Goal: Information Seeking & Learning: Find specific fact

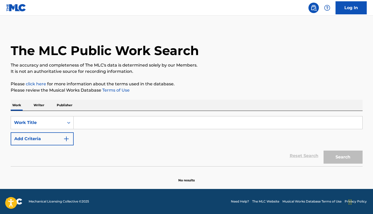
click at [148, 122] on input "Search Form" at bounding box center [218, 122] width 289 height 13
paste input "Tëslas & Rovers"
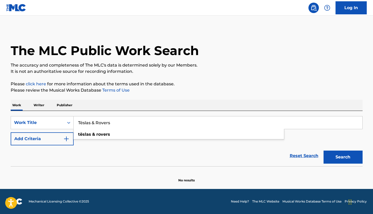
type input "Tëslas & Rovers"
click at [78, 146] on div "Reset Search Search" at bounding box center [187, 155] width 352 height 21
click at [350, 164] on div "Search" at bounding box center [342, 155] width 42 height 21
click at [345, 158] on button "Search" at bounding box center [343, 156] width 39 height 13
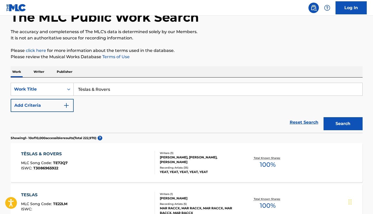
scroll to position [33, 0]
click at [129, 159] on div "TËSLAS & ROVERS MLC Song Code : TE72Q7 ISWC : T3086965922" at bounding box center [88, 162] width 134 height 23
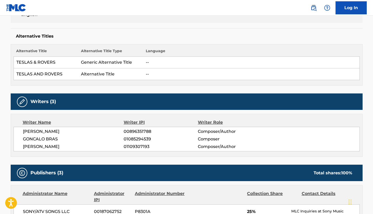
scroll to position [128, 0]
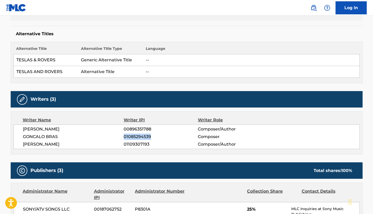
drag, startPoint x: 123, startPoint y: 136, endPoint x: 151, endPoint y: 137, distance: 28.1
click at [151, 137] on div "GONCALO BRAS 01085294539 Composer" at bounding box center [191, 136] width 337 height 6
click at [162, 150] on div "Writer Name Writer IPI Writer Role NOAH SMITH 00896351788 Composer/Author GONCA…" at bounding box center [187, 132] width 352 height 43
drag, startPoint x: 151, startPoint y: 137, endPoint x: 125, endPoint y: 135, distance: 26.1
click at [125, 135] on span "01085294539" at bounding box center [161, 136] width 74 height 6
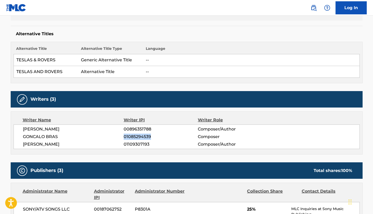
copy span "01085294539"
click at [314, 10] on img at bounding box center [314, 8] width 6 height 6
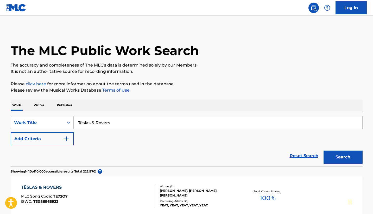
click at [39, 108] on p "Writer" at bounding box center [39, 105] width 14 height 11
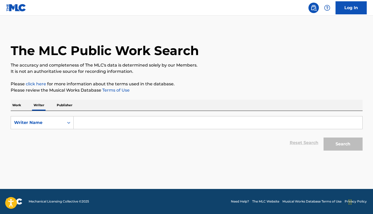
click at [97, 133] on div "Reset Search Search" at bounding box center [187, 142] width 352 height 21
click at [95, 122] on input "Search Form" at bounding box center [218, 122] width 289 height 13
paste input "01085294539"
type input "01085294539"
click at [55, 121] on div "Writer Name" at bounding box center [37, 122] width 47 height 6
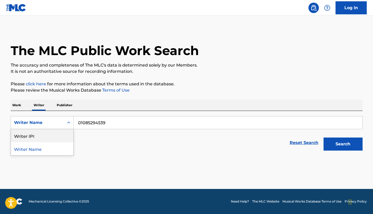
click at [56, 139] on div "Writer IPI" at bounding box center [42, 135] width 63 height 13
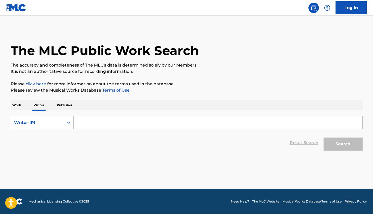
click at [250, 125] on input "Search Form" at bounding box center [218, 122] width 289 height 13
paste input "01085294539"
type input "01085294539"
click at [343, 147] on button "Search" at bounding box center [343, 143] width 39 height 13
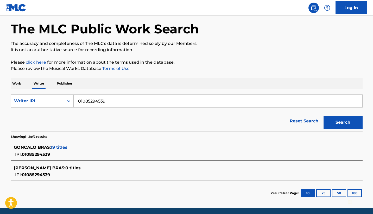
scroll to position [27, 0]
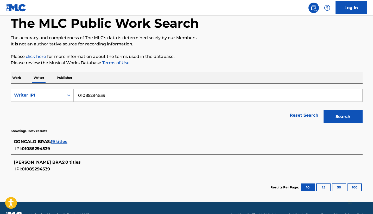
click at [57, 143] on span "19 titles" at bounding box center [59, 141] width 17 height 5
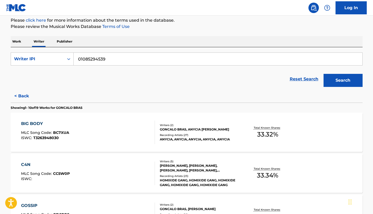
scroll to position [65, 0]
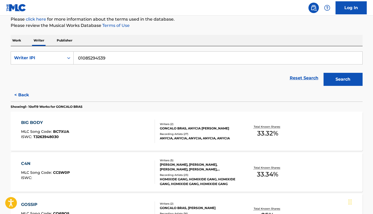
click at [113, 137] on div "BIG BODY MLC Song Code : BC7XUA ISWC : T3263948030" at bounding box center [88, 130] width 134 height 23
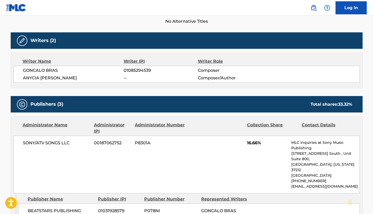
scroll to position [149, 0]
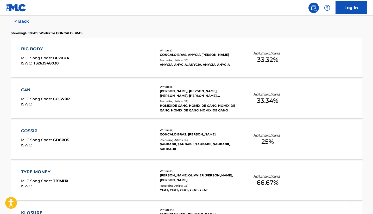
scroll to position [140, 0]
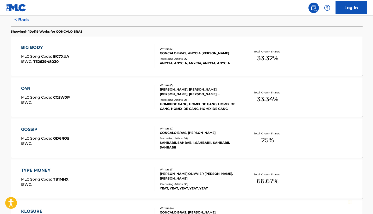
click at [111, 105] on div "C4N MLC Song Code : CC5W0P ISWC :" at bounding box center [88, 96] width 134 height 23
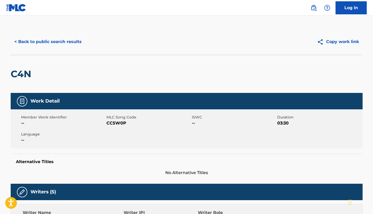
click at [40, 45] on button "< Back to public search results" at bounding box center [48, 41] width 75 height 13
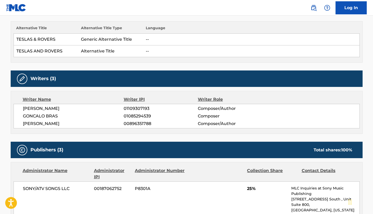
scroll to position [152, 0]
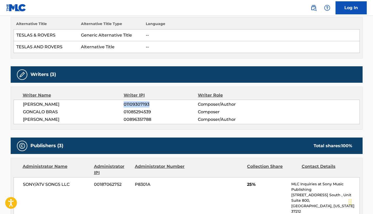
drag, startPoint x: 124, startPoint y: 104, endPoint x: 149, endPoint y: 107, distance: 25.6
click at [149, 107] on span "01109307193" at bounding box center [161, 104] width 74 height 6
copy span "01109307193"
click at [311, 8] on img at bounding box center [314, 8] width 6 height 6
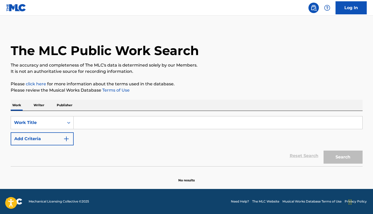
click at [35, 106] on p "Writer" at bounding box center [39, 105] width 14 height 11
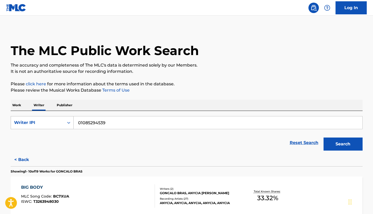
click at [43, 125] on div "Writer IPI" at bounding box center [37, 122] width 47 height 6
click at [132, 121] on input "01085294539" at bounding box center [218, 122] width 289 height 13
paste input "109307193"
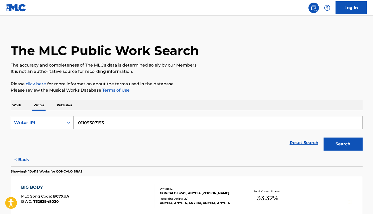
type input "01109307193"
click at [339, 147] on button "Search" at bounding box center [343, 143] width 39 height 13
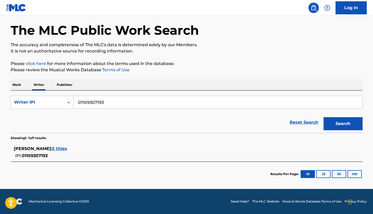
scroll to position [20, 0]
click at [55, 149] on span "5 titles" at bounding box center [59, 148] width 15 height 5
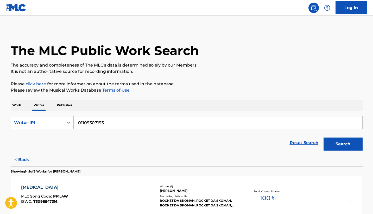
scroll to position [0, 0]
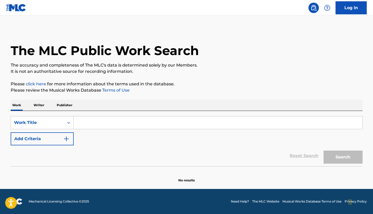
click at [46, 141] on button "Add Criteria" at bounding box center [42, 138] width 63 height 13
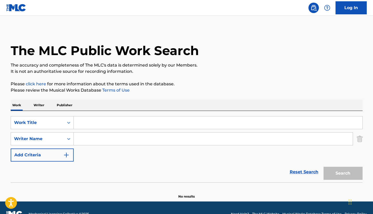
click at [86, 146] on div "SearchWithCriteriaa07732e3-5393-46dc-bdea-54c08b30972d Work Title SearchWithCri…" at bounding box center [187, 138] width 352 height 45
click at [85, 134] on input "Search Form" at bounding box center [213, 138] width 279 height 13
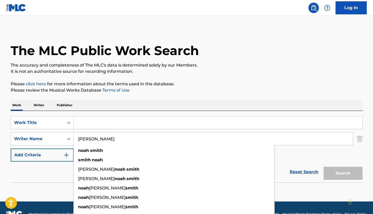
type input "[PERSON_NAME]"
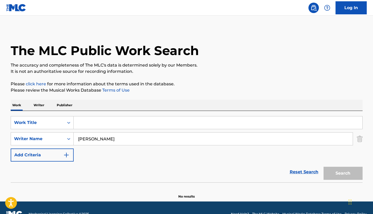
click at [104, 123] on input "Search Form" at bounding box center [218, 122] width 289 height 13
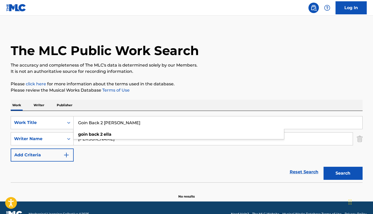
type input "Goin Back 2 Ella"
click at [189, 83] on p "Please click here for more information about the terms used in the database." at bounding box center [187, 84] width 352 height 6
click at [343, 176] on button "Search" at bounding box center [343, 172] width 39 height 13
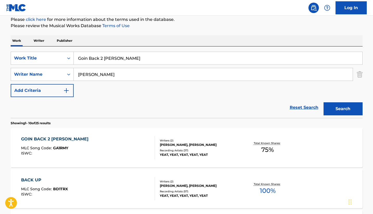
scroll to position [69, 0]
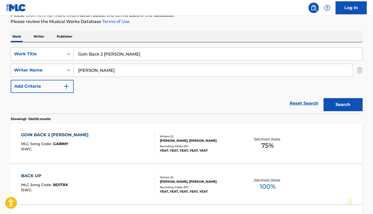
click at [142, 140] on div "GOIN BACK 2 ELLA MLC Song Code : GA1RMY ISWC :" at bounding box center [88, 143] width 134 height 23
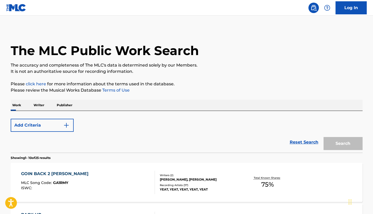
scroll to position [69, 0]
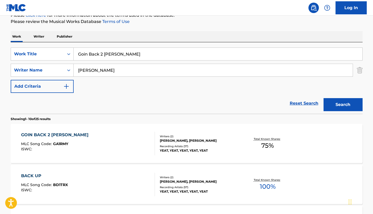
click at [120, 54] on input "Goin Back 2 Ella" at bounding box center [218, 54] width 289 height 13
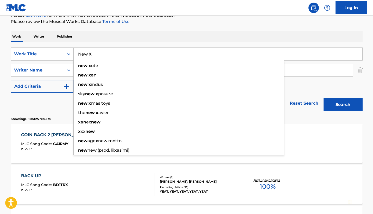
click at [343, 104] on button "Search" at bounding box center [343, 104] width 39 height 13
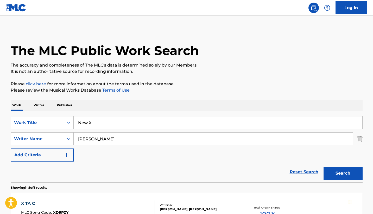
scroll to position [0, 0]
click at [99, 126] on input "New X" at bounding box center [218, 122] width 289 height 13
type input "Helllcat"
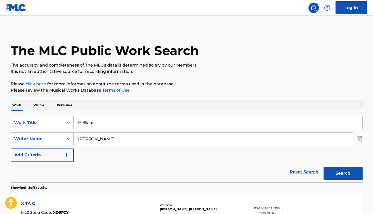
click at [331, 171] on button "Search" at bounding box center [343, 172] width 39 height 13
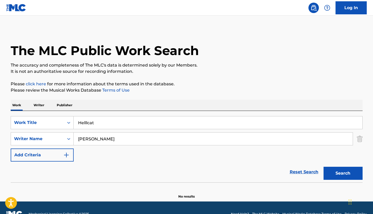
click at [148, 123] on input "Helllcat" at bounding box center [218, 122] width 289 height 13
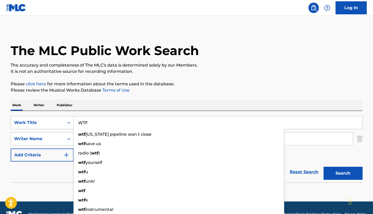
type input "WTF"
click at [339, 177] on button "Search" at bounding box center [343, 172] width 39 height 13
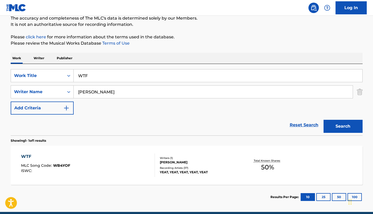
scroll to position [49, 0]
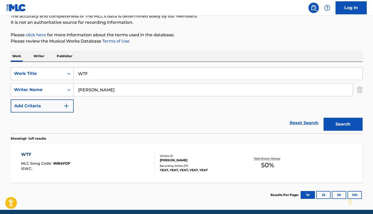
click at [216, 170] on div "YEAT, YEAT, YEAT, YEAT, YEAT" at bounding box center [199, 170] width 79 height 5
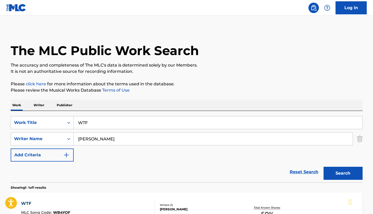
scroll to position [40, 0]
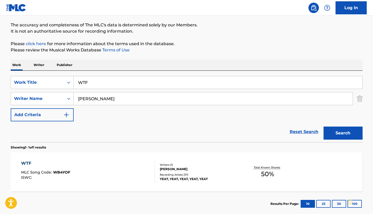
click at [342, 129] on button "Search" at bounding box center [343, 132] width 39 height 13
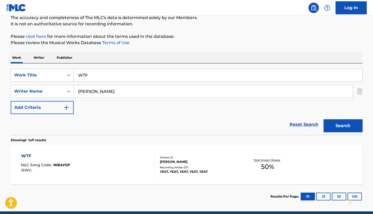
scroll to position [47, 0]
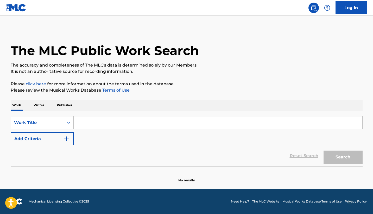
click at [124, 124] on input "Search Form" at bounding box center [218, 122] width 289 height 13
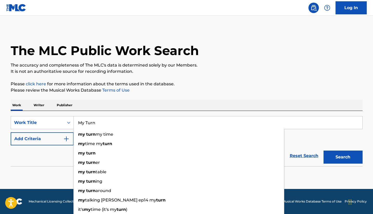
type input "My Turn"
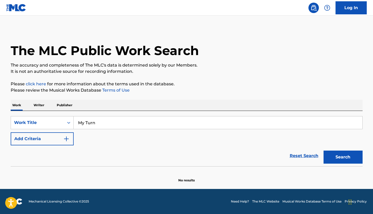
click at [260, 71] on p "It is not an authoritative source for recording information." at bounding box center [187, 71] width 352 height 6
click at [51, 139] on button "Add Criteria" at bounding box center [42, 138] width 63 height 13
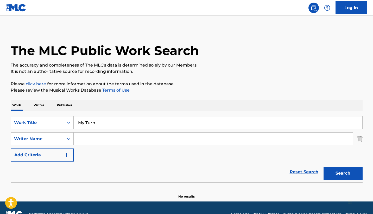
click at [91, 138] on input "Search Form" at bounding box center [213, 138] width 279 height 13
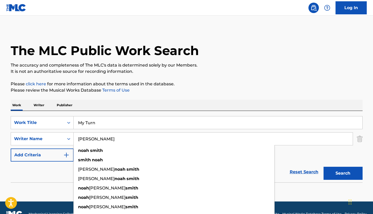
type input "[PERSON_NAME]"
click at [183, 112] on div "SearchWithCriteriae5429fd0-7028-4bac-9e80-6e590710e25e Work Title My Turn Searc…" at bounding box center [187, 146] width 352 height 71
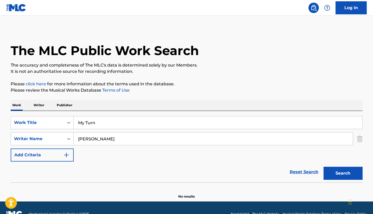
click at [354, 172] on button "Search" at bounding box center [343, 172] width 39 height 13
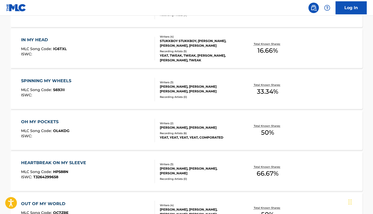
scroll to position [205, 0]
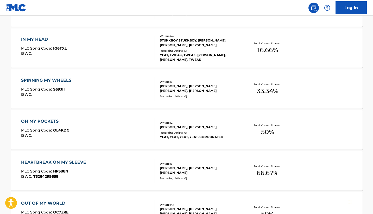
click at [128, 129] on div "OH MY POCKETS MLC Song Code : OL4KDG ISWC :" at bounding box center [88, 129] width 134 height 23
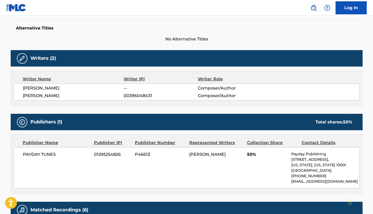
scroll to position [134, 0]
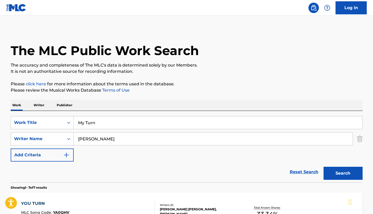
click at [148, 121] on input "My Turn" at bounding box center [218, 122] width 289 height 13
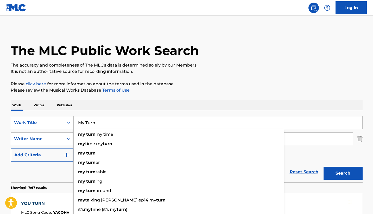
click at [148, 121] on input "My Turn" at bounding box center [218, 122] width 289 height 13
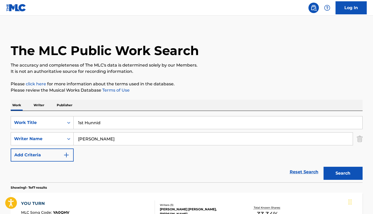
click at [327, 175] on button "Search" at bounding box center [343, 172] width 39 height 13
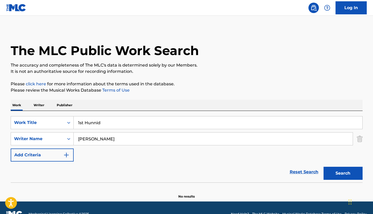
click at [110, 127] on input "1st Hunnid" at bounding box center [218, 122] width 289 height 13
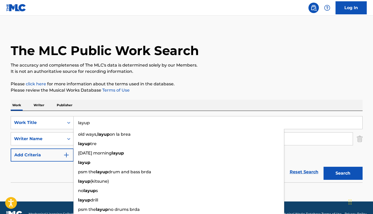
click at [127, 97] on div "The MLC Public Work Search The accuracy and completeness of The MLC's data is d…" at bounding box center [186, 114] width 365 height 170
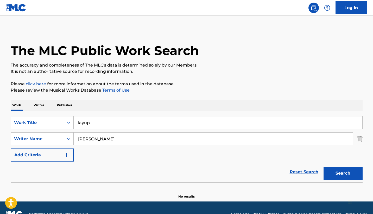
click at [344, 171] on button "Search" at bounding box center [343, 172] width 39 height 13
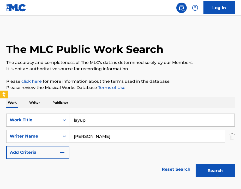
click at [91, 116] on input "layup" at bounding box center [151, 120] width 165 height 13
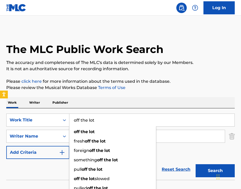
click at [117, 107] on div "Work Writer Publisher" at bounding box center [120, 102] width 228 height 11
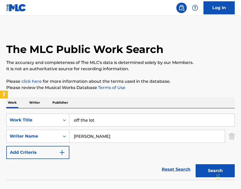
click at [202, 174] on button "Search" at bounding box center [214, 170] width 39 height 13
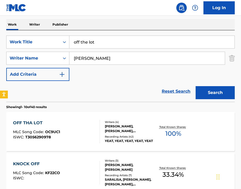
scroll to position [80, 0]
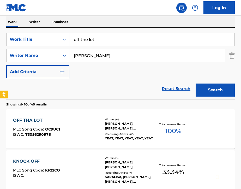
click at [106, 38] on input "off the lot" at bounding box center [151, 39] width 165 height 13
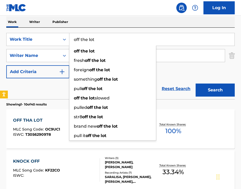
click at [106, 38] on input "off the lot" at bounding box center [151, 39] width 165 height 13
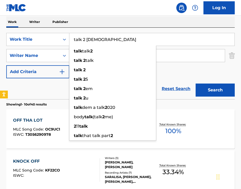
click at [215, 90] on button "Search" at bounding box center [214, 89] width 39 height 13
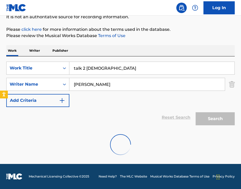
scroll to position [52, 0]
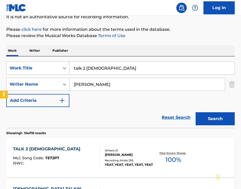
click at [108, 66] on input "talk 2 [DEMOGRAPHIC_DATA]" at bounding box center [151, 68] width 165 height 13
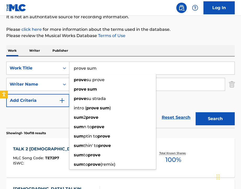
type input "prove sum"
click at [215, 119] on button "Search" at bounding box center [214, 118] width 39 height 13
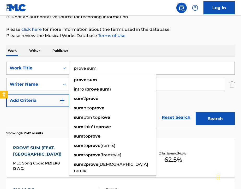
click at [166, 122] on link "Reset Search" at bounding box center [176, 116] width 34 height 11
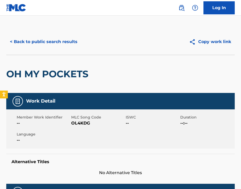
click at [179, 7] on img at bounding box center [181, 8] width 6 height 6
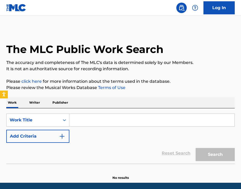
click at [100, 117] on input "Search Form" at bounding box center [151, 120] width 165 height 13
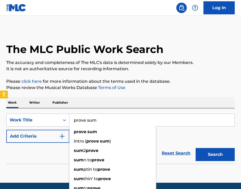
type input "prove sum"
click at [63, 148] on div "Reset Search Search" at bounding box center [120, 152] width 228 height 21
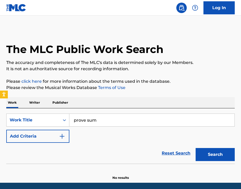
click at [56, 140] on button "Add Criteria" at bounding box center [37, 135] width 63 height 13
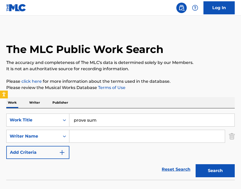
click at [84, 136] on input "Search Form" at bounding box center [146, 136] width 155 height 13
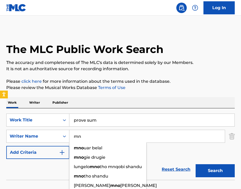
type input "m"
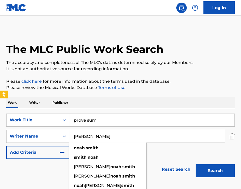
type input "noah smith"
click at [133, 107] on div "Work Writer Publisher" at bounding box center [120, 102] width 228 height 11
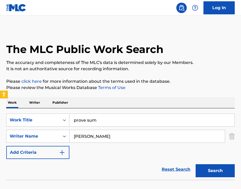
click at [210, 170] on button "Search" at bounding box center [214, 170] width 39 height 13
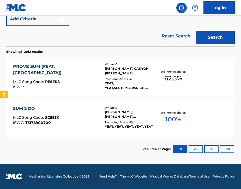
scroll to position [133, 0]
click at [77, 83] on div "MLC Song Code : PE9ER8" at bounding box center [54, 82] width 82 height 5
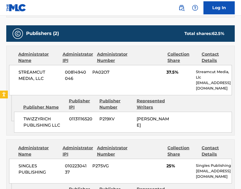
scroll to position [82, 0]
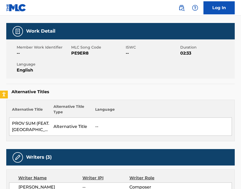
scroll to position [103, 0]
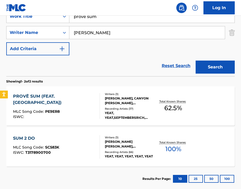
click at [96, 113] on div at bounding box center [97, 106] width 4 height 26
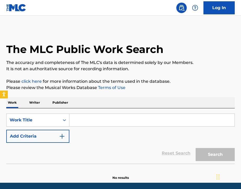
click at [89, 124] on input "Search Form" at bounding box center [151, 120] width 165 height 13
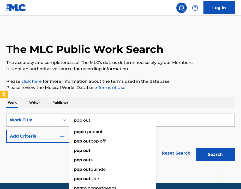
type input "pop out"
click at [109, 106] on div "Work Writer Publisher" at bounding box center [120, 102] width 228 height 11
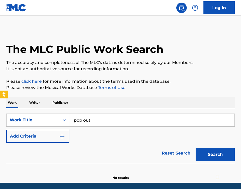
click at [53, 136] on button "Add Criteria" at bounding box center [37, 135] width 63 height 13
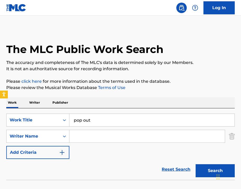
click at [85, 132] on input "Search Form" at bounding box center [146, 136] width 155 height 13
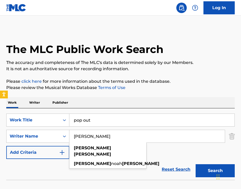
type input "Jacob Timmons"
click at [156, 152] on div "SearchWithCriteriaf7f14f7f-cb39-4ee3-bd9e-286d138c8218 Work Title pop out Searc…" at bounding box center [120, 135] width 228 height 45
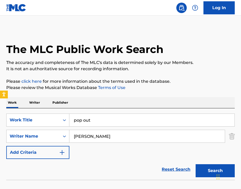
click at [200, 167] on button "Search" at bounding box center [214, 170] width 39 height 13
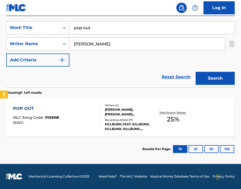
scroll to position [92, 0]
click at [89, 115] on div "POP OUT MLC Song Code : PI93HB ISWC :" at bounding box center [56, 116] width 87 height 23
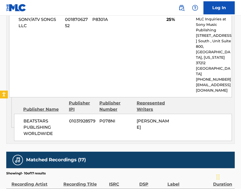
scroll to position [264, 0]
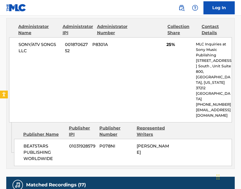
click at [115, 66] on div "SONY/ATV SONGS LLC 00187062752 P8301A 25% MLC Inquiries at Sony Music Publishin…" at bounding box center [120, 79] width 222 height 85
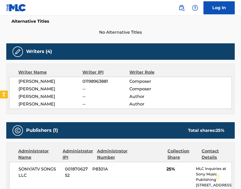
scroll to position [140, 0]
drag, startPoint x: 83, startPoint y: 81, endPoint x: 111, endPoint y: 81, distance: 28.4
click at [111, 81] on span "01198963881" at bounding box center [105, 81] width 47 height 6
copy span "01198963881"
drag, startPoint x: 18, startPoint y: 82, endPoint x: 52, endPoint y: 80, distance: 34.2
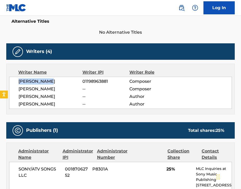
click at [52, 80] on span "JULIAN WORTH" at bounding box center [50, 81] width 64 height 6
copy span "JULIAN WORTH"
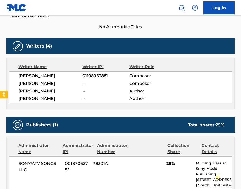
scroll to position [145, 0]
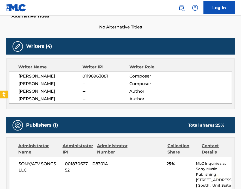
drag, startPoint x: 19, startPoint y: 83, endPoint x: 66, endPoint y: 86, distance: 47.5
click at [66, 86] on span "LAZARUS DAVID SEGBE" at bounding box center [50, 83] width 64 height 6
copy span "LAZARUS DAVID SEGBE"
click at [61, 105] on div "Writer Name Writer IPI Writer Role JULIAN WORTH 01198963881 Composer LAZARUS DA…" at bounding box center [120, 83] width 228 height 51
drag, startPoint x: 18, startPoint y: 100, endPoint x: 55, endPoint y: 98, distance: 37.3
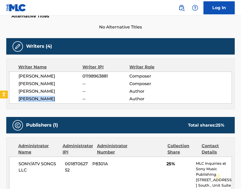
click at [55, 98] on span "JACOB TIMMONS" at bounding box center [50, 99] width 64 height 6
copy span "JACOB TIMMONS"
click at [182, 9] on img at bounding box center [181, 8] width 6 height 6
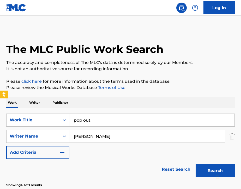
click at [103, 123] on input "pop out" at bounding box center [151, 120] width 165 height 13
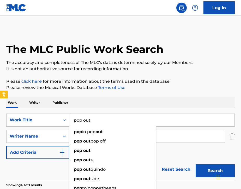
click at [103, 123] on input "pop out" at bounding box center [151, 120] width 165 height 13
click at [125, 116] on input "pop out" at bounding box center [151, 120] width 165 height 13
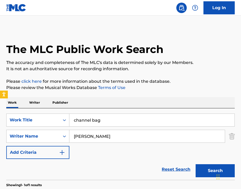
type input "channel bag"
click at [150, 102] on div "Work Writer Publisher" at bounding box center [120, 102] width 228 height 11
click at [202, 168] on button "Search" at bounding box center [214, 170] width 39 height 13
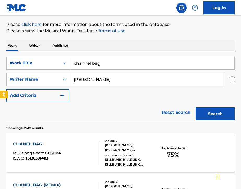
scroll to position [57, 0]
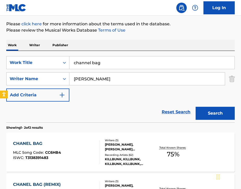
click at [91, 151] on div "CHANEL BAG MLC Song Code : CC6HB4 ISWC : T3138391483" at bounding box center [56, 151] width 87 height 23
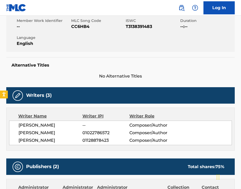
scroll to position [96, 0]
